Goal: Browse casually

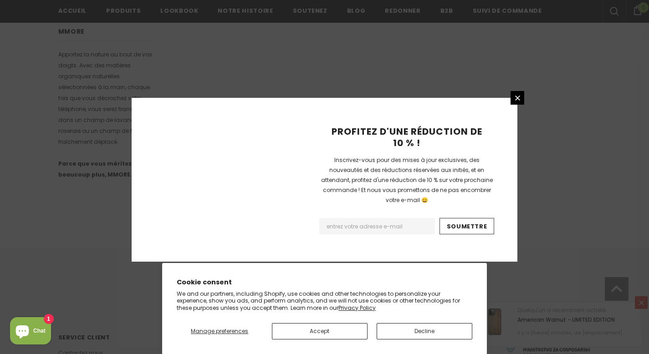
scroll to position [601, 0]
